Goal: Complete application form: Complete application form

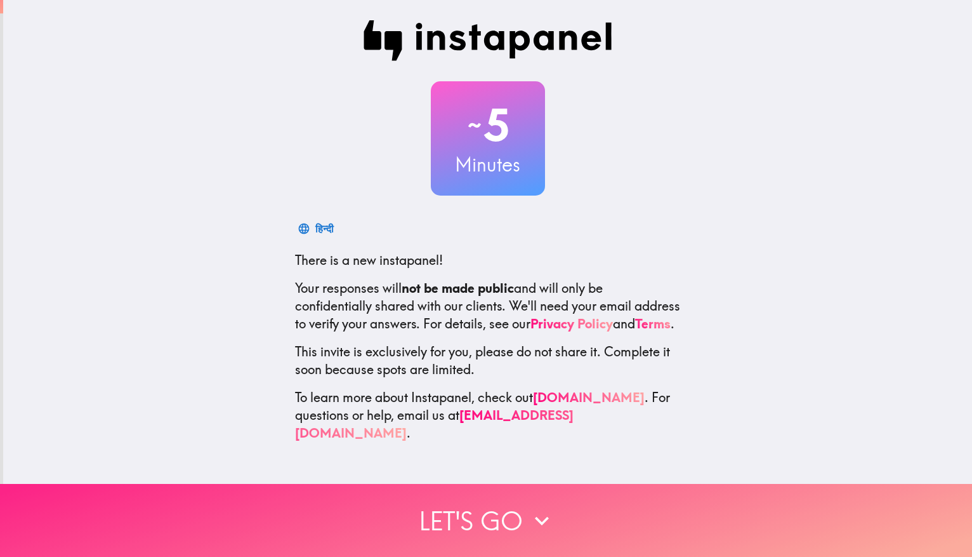
click at [477, 515] on button "Let's go" at bounding box center [486, 520] width 972 height 73
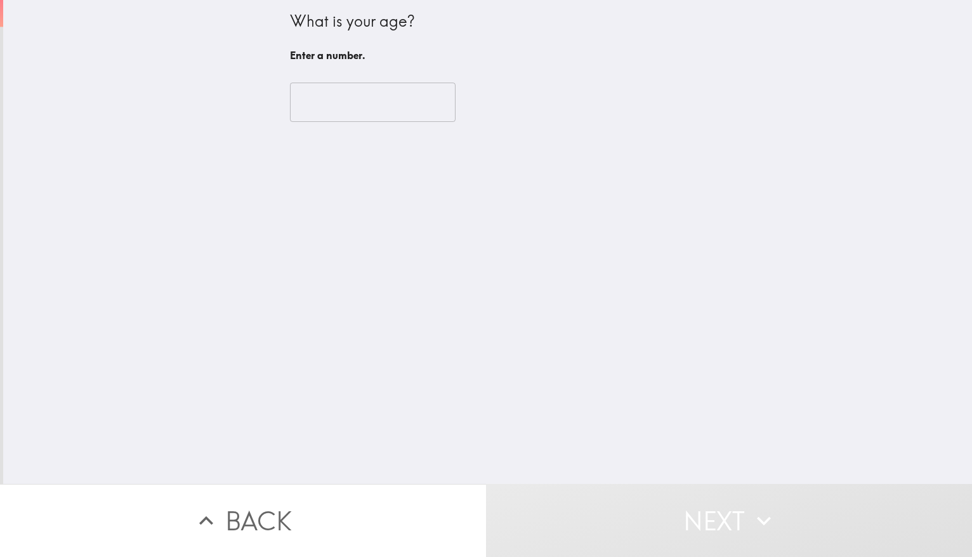
click at [309, 94] on input "number" at bounding box center [373, 102] width 166 height 39
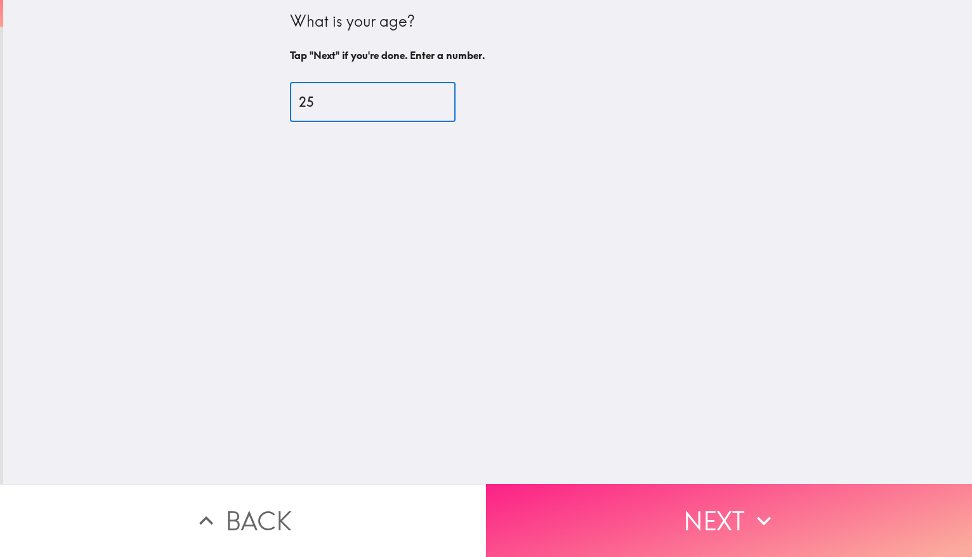
type input "25"
click at [643, 489] on button "Next" at bounding box center [729, 520] width 486 height 73
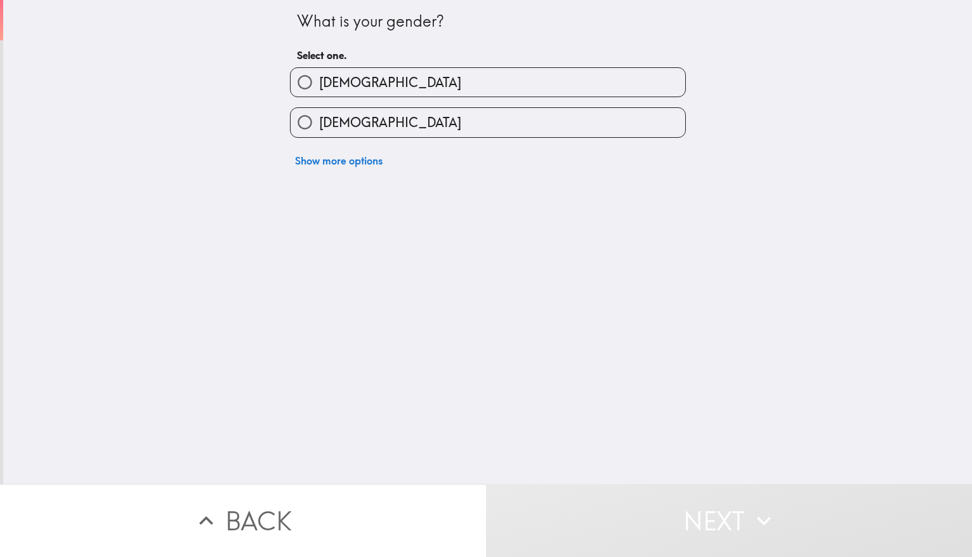
click at [359, 86] on label "[DEMOGRAPHIC_DATA]" at bounding box center [488, 82] width 395 height 29
click at [319, 86] on input "[DEMOGRAPHIC_DATA]" at bounding box center [305, 82] width 29 height 29
radio input "true"
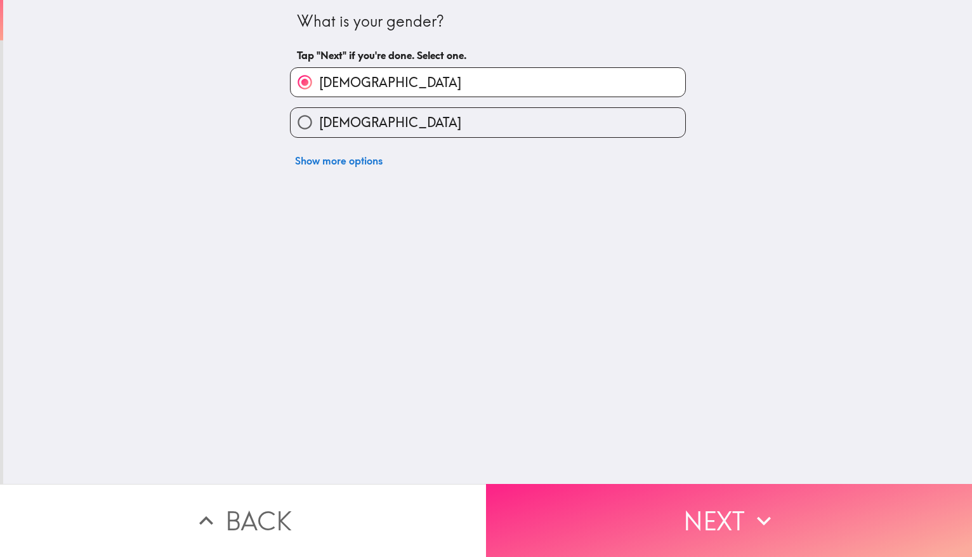
click at [560, 497] on button "Next" at bounding box center [729, 520] width 486 height 73
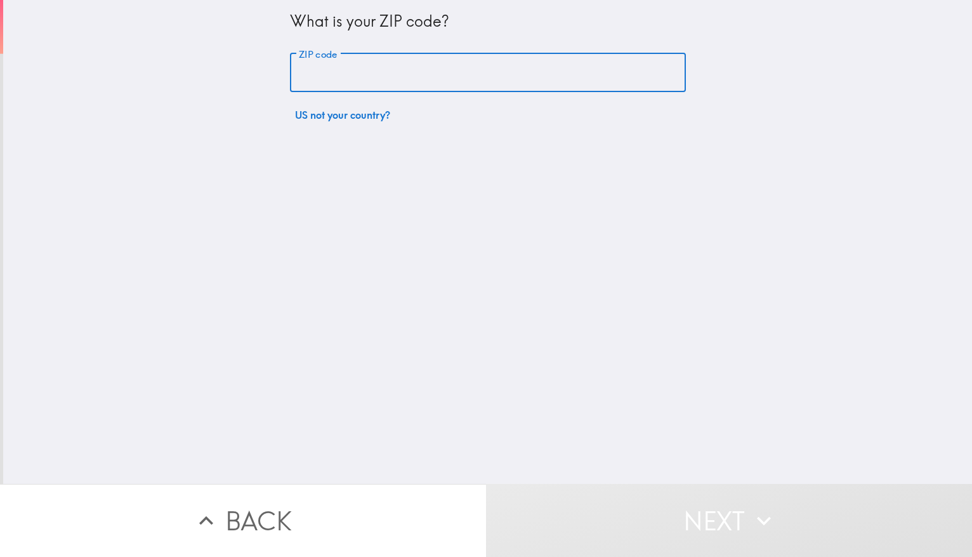
click at [352, 77] on input "ZIP code" at bounding box center [488, 72] width 396 height 39
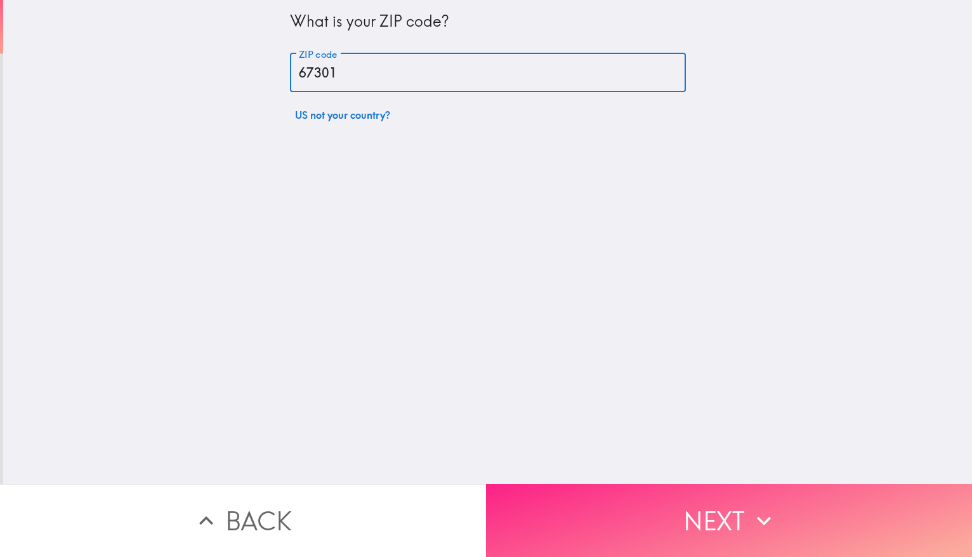
type input "67301"
click at [579, 498] on button "Next" at bounding box center [729, 520] width 486 height 73
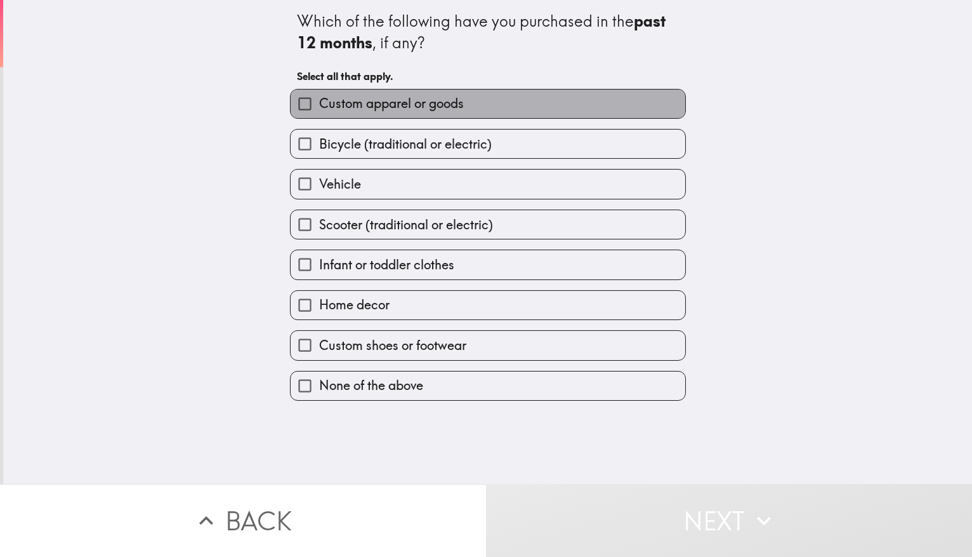
click at [319, 107] on span "Custom apparel or goods" at bounding box center [391, 104] width 145 height 18
click at [310, 107] on input "Custom apparel or goods" at bounding box center [305, 103] width 29 height 29
checkbox input "true"
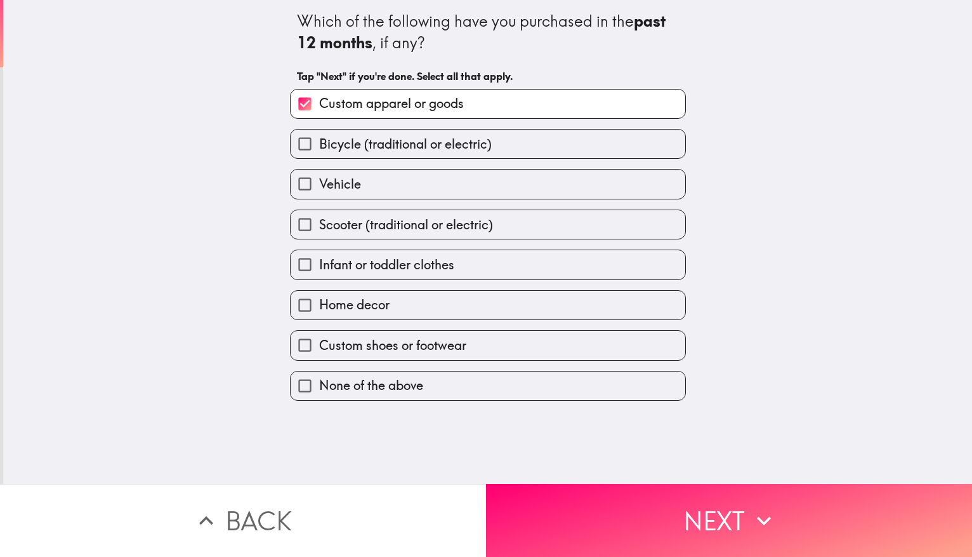
click at [336, 301] on span "Home decor" at bounding box center [354, 305] width 70 height 18
click at [319, 301] on input "Home decor" at bounding box center [305, 305] width 29 height 29
checkbox input "true"
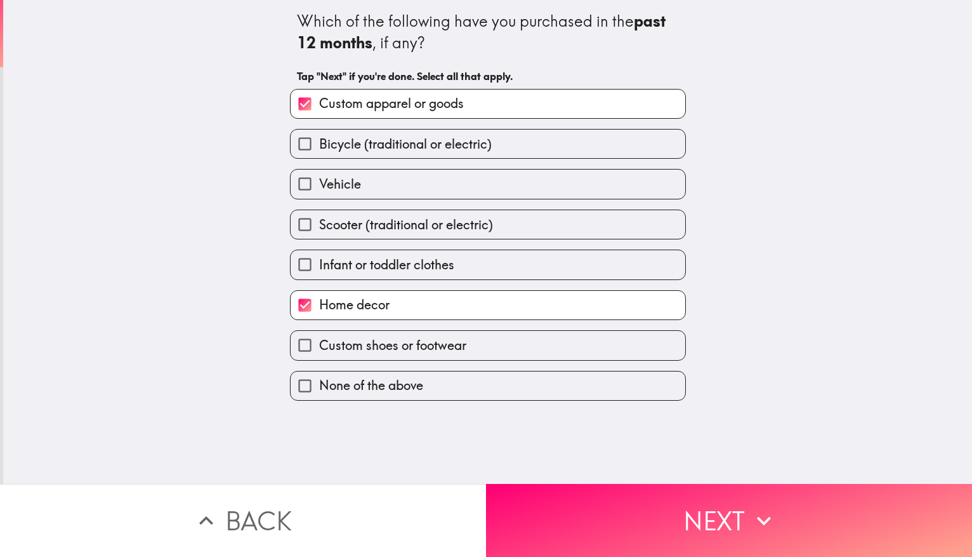
click at [362, 354] on label "Custom shoes or footwear" at bounding box center [488, 345] width 395 height 29
click at [319, 354] on input "Custom shoes or footwear" at bounding box center [305, 345] width 29 height 29
checkbox input "true"
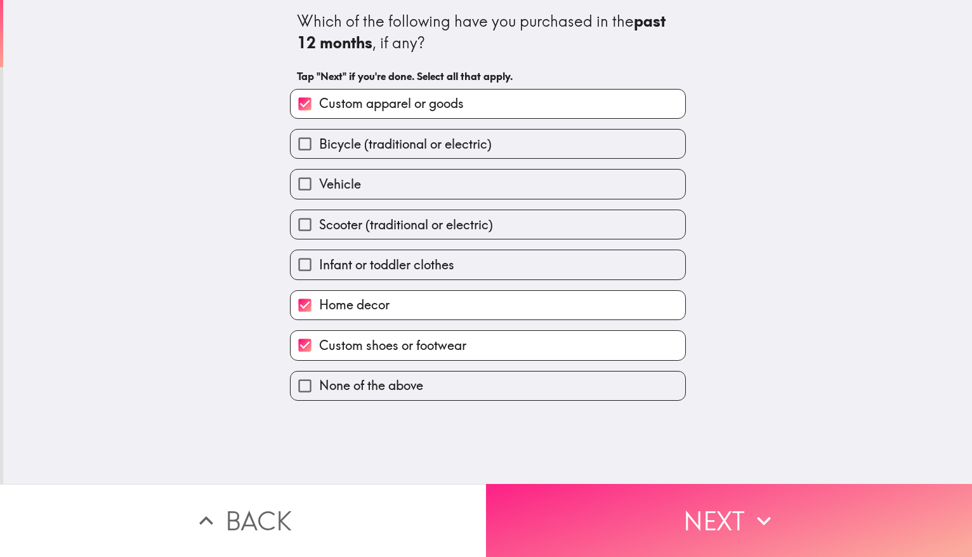
click at [581, 511] on button "Next" at bounding box center [729, 520] width 486 height 73
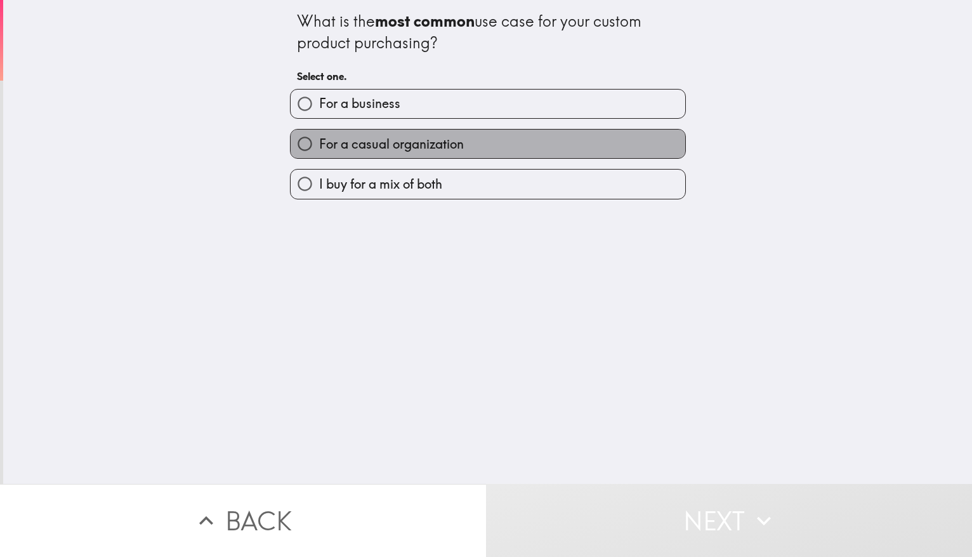
click at [358, 135] on span "For a casual organization" at bounding box center [391, 144] width 145 height 18
click at [319, 134] on input "For a casual organization" at bounding box center [305, 143] width 29 height 29
radio input "true"
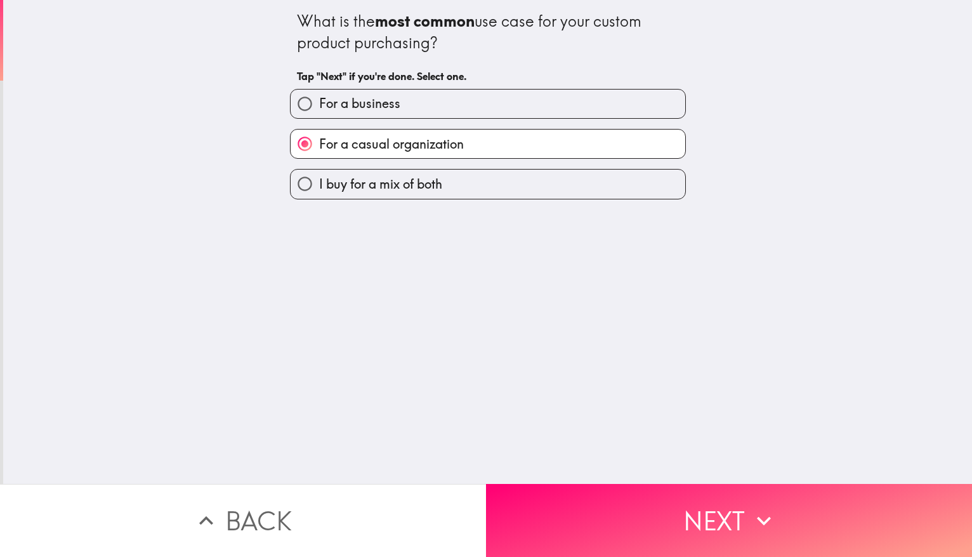
click at [621, 489] on button "Next" at bounding box center [729, 520] width 486 height 73
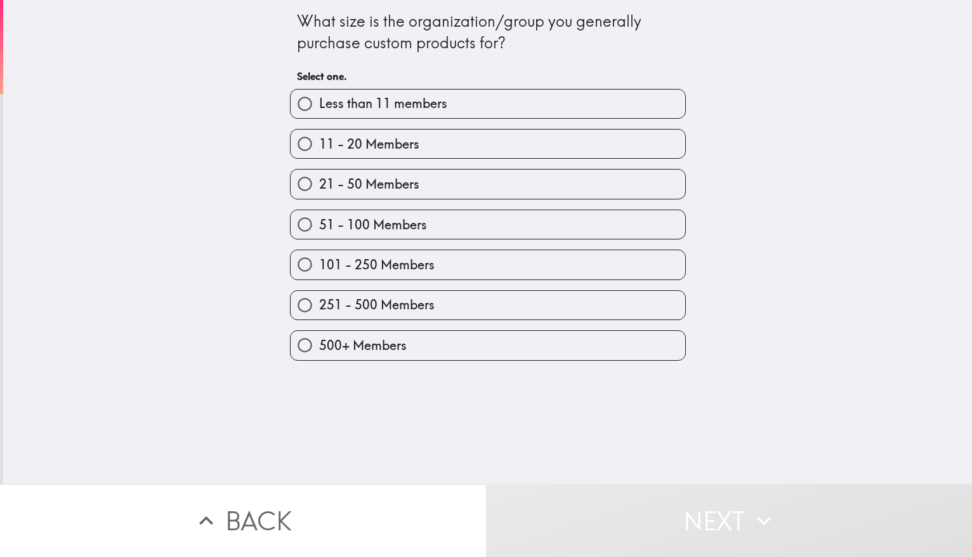
click at [348, 102] on span "Less than 11 members" at bounding box center [383, 104] width 128 height 18
click at [319, 102] on input "Less than 11 members" at bounding box center [305, 103] width 29 height 29
radio input "true"
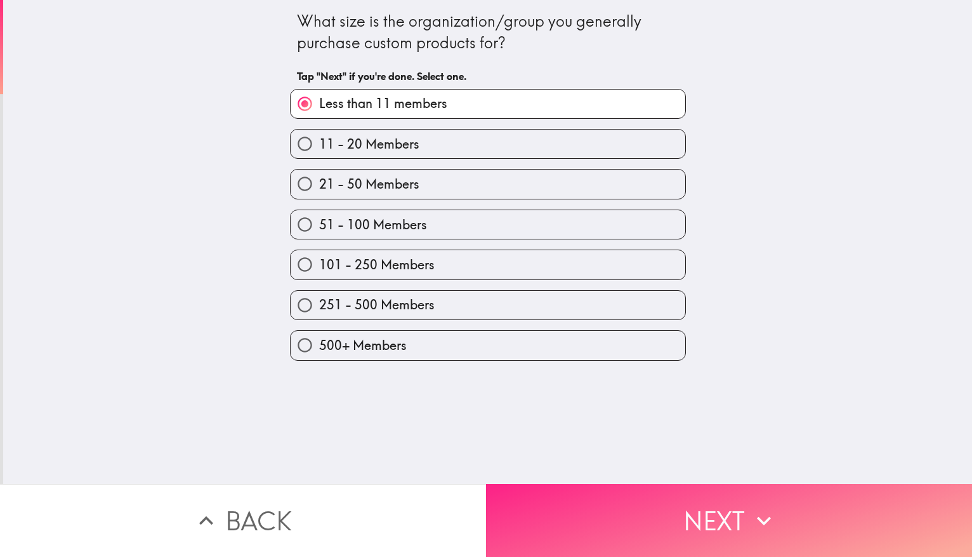
click at [550, 484] on button "Next" at bounding box center [729, 520] width 486 height 73
